Goal: Information Seeking & Learning: Compare options

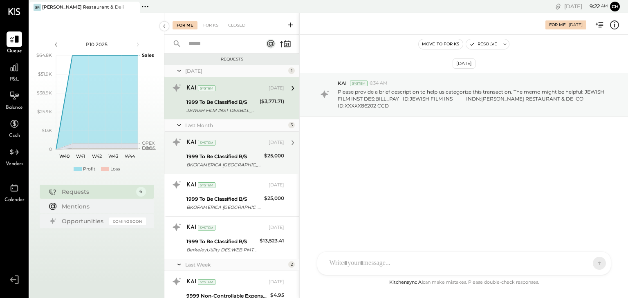
click at [269, 162] on div "$25,000" at bounding box center [274, 161] width 20 height 18
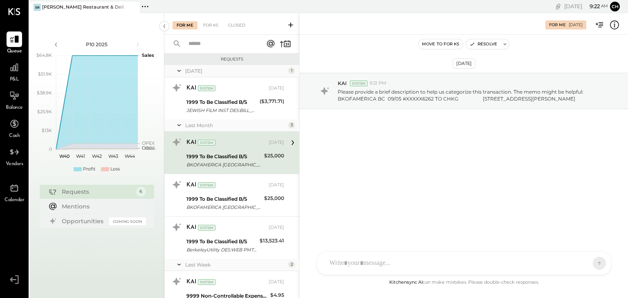
click at [243, 147] on div "KAI System [DATE]" at bounding box center [235, 142] width 98 height 11
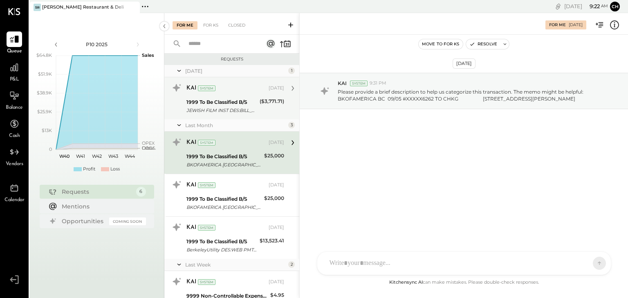
click at [234, 108] on div "JEWISH FILM INST DES:BILL_PAY ID:JEWISH FILM INS INDN:[PERSON_NAME] RESTAURANT …" at bounding box center [221, 110] width 71 height 8
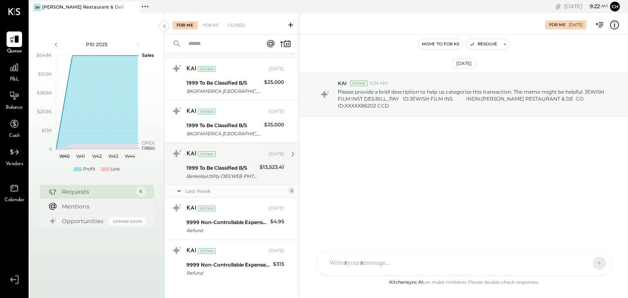
scroll to position [82, 0]
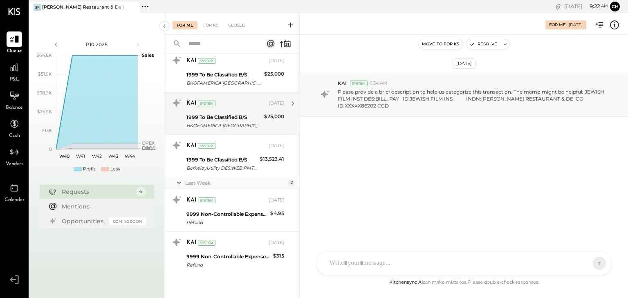
click at [219, 117] on div "1999 To Be Classified B/S" at bounding box center [223, 117] width 75 height 8
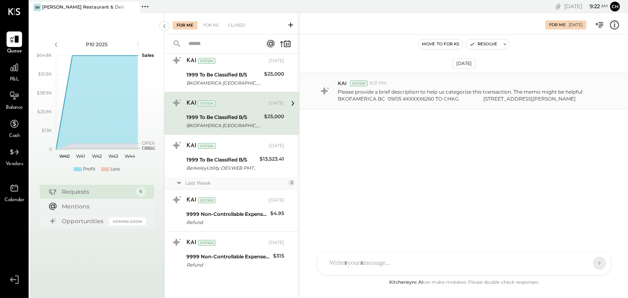
click at [512, 101] on p "Please provide a brief description to help us categorize this transaction. The …" at bounding box center [472, 95] width 269 height 14
click at [449, 94] on p "Please provide a brief description to help us categorize this transaction. The …" at bounding box center [472, 95] width 269 height 14
click at [19, 74] on div at bounding box center [15, 68] width 16 height 16
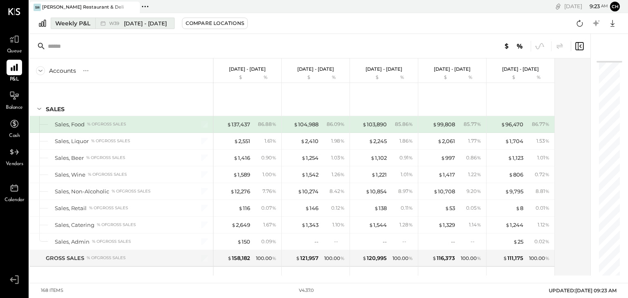
click at [70, 23] on div "Weekly P&L" at bounding box center [72, 23] width 35 height 8
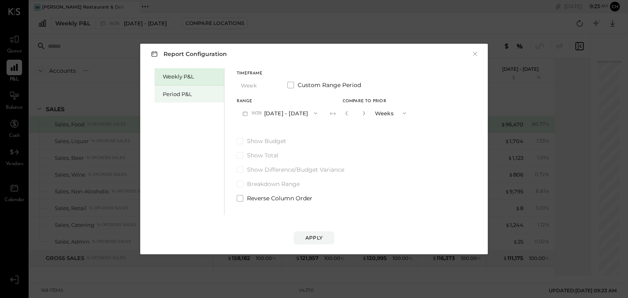
click at [170, 96] on div "Period P&L" at bounding box center [191, 94] width 57 height 8
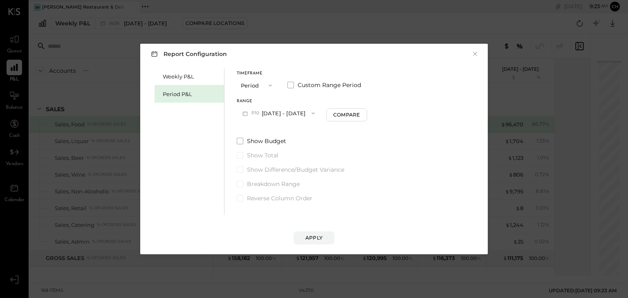
click at [277, 113] on button "P10 [DATE] - [DATE]" at bounding box center [279, 112] width 84 height 15
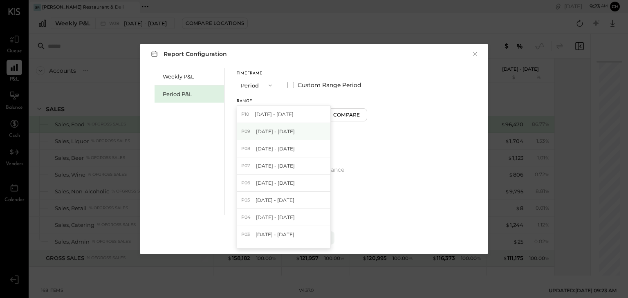
click at [301, 135] on div "P09 [DATE] - [DATE]" at bounding box center [283, 131] width 93 height 17
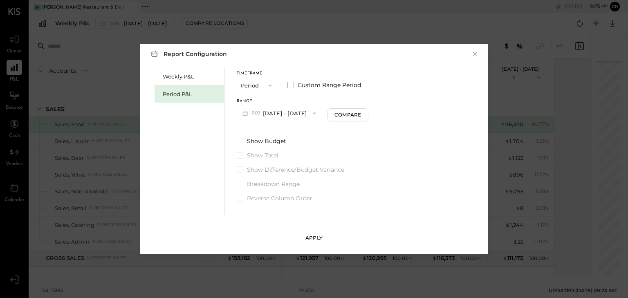
click at [310, 237] on div "Apply" at bounding box center [313, 237] width 17 height 7
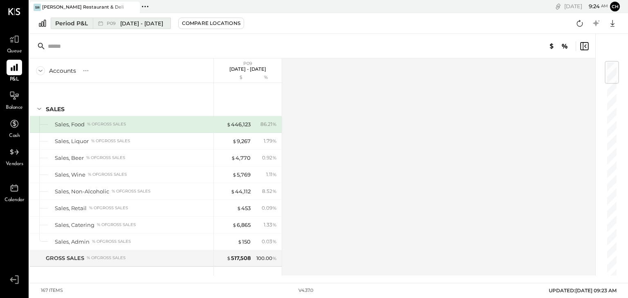
click at [130, 22] on span "[DATE] - [DATE]" at bounding box center [141, 24] width 43 height 8
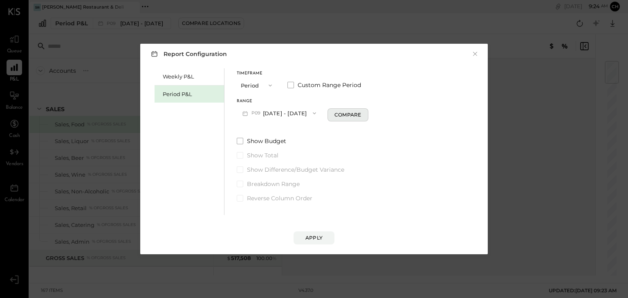
click at [334, 113] on div "Compare" at bounding box center [347, 114] width 27 height 7
click at [396, 112] on span "button" at bounding box center [401, 113] width 11 height 7
click at [385, 124] on div "Years" at bounding box center [390, 128] width 40 height 15
click at [313, 236] on div "Apply" at bounding box center [313, 237] width 17 height 7
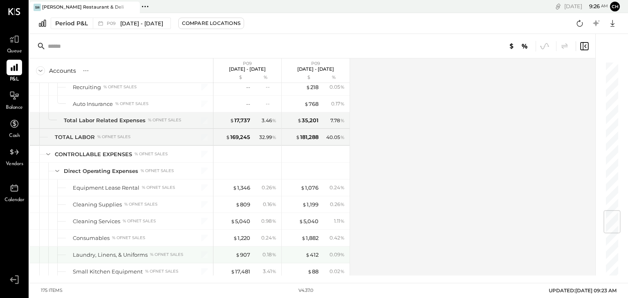
scroll to position [1308, 0]
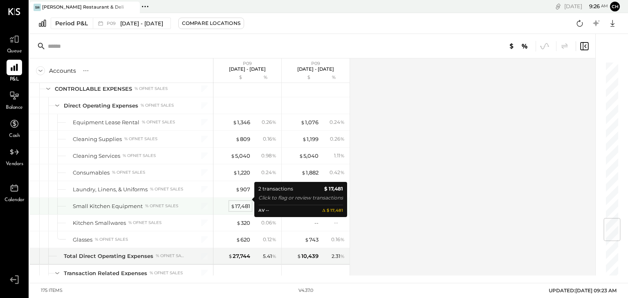
click at [240, 202] on div "$ 17,481" at bounding box center [241, 206] width 20 height 8
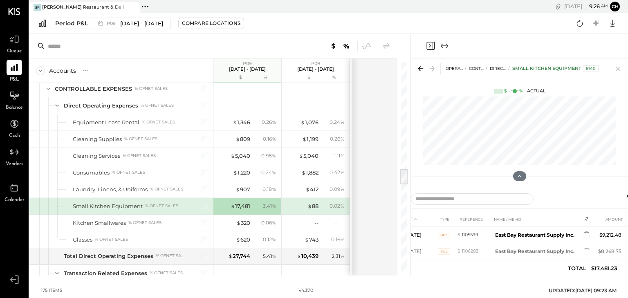
click at [211, 216] on div "Kitchen Smallwares % of NET SALES" at bounding box center [121, 223] width 184 height 16
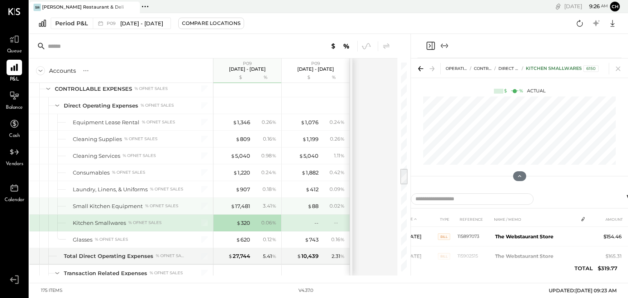
click at [226, 205] on div "$ 17,481 3.41 %" at bounding box center [247, 206] width 61 height 16
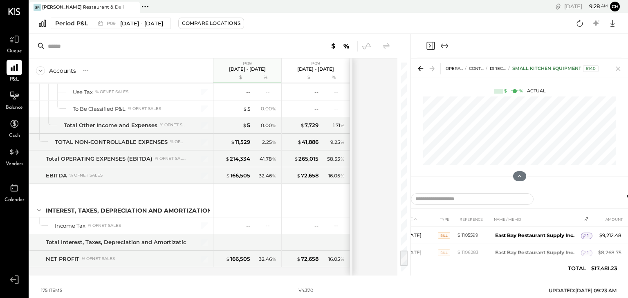
scroll to position [2247, 0]
